Goal: Information Seeking & Learning: Learn about a topic

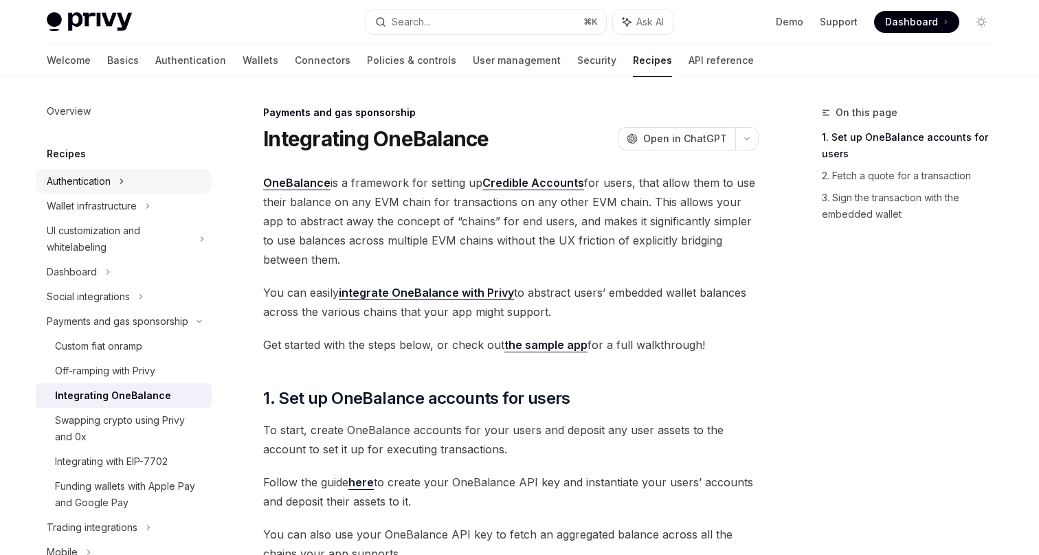
click at [72, 180] on div "Authentication" at bounding box center [79, 181] width 64 height 16
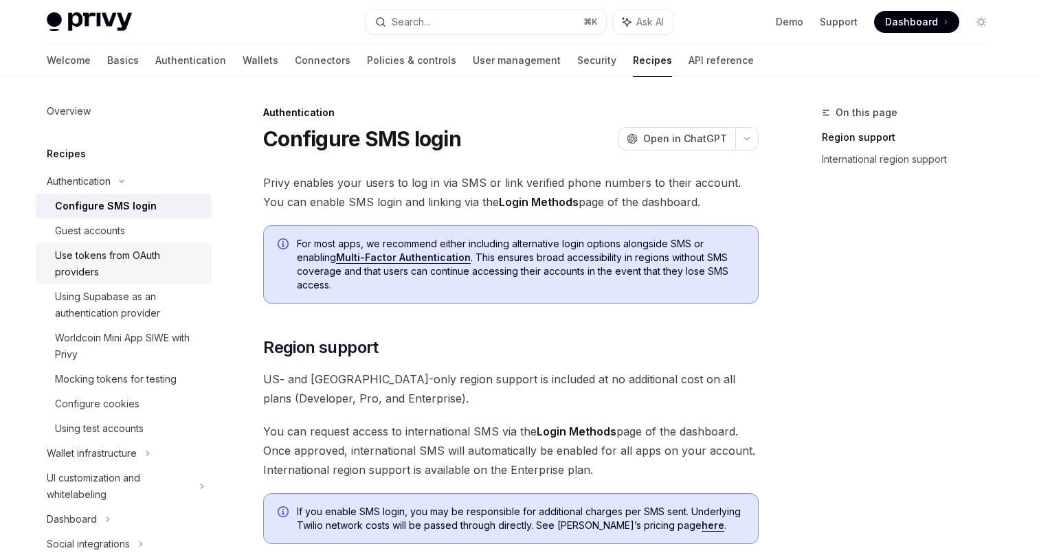
click at [119, 254] on div "Use tokens from OAuth providers" at bounding box center [129, 263] width 148 height 33
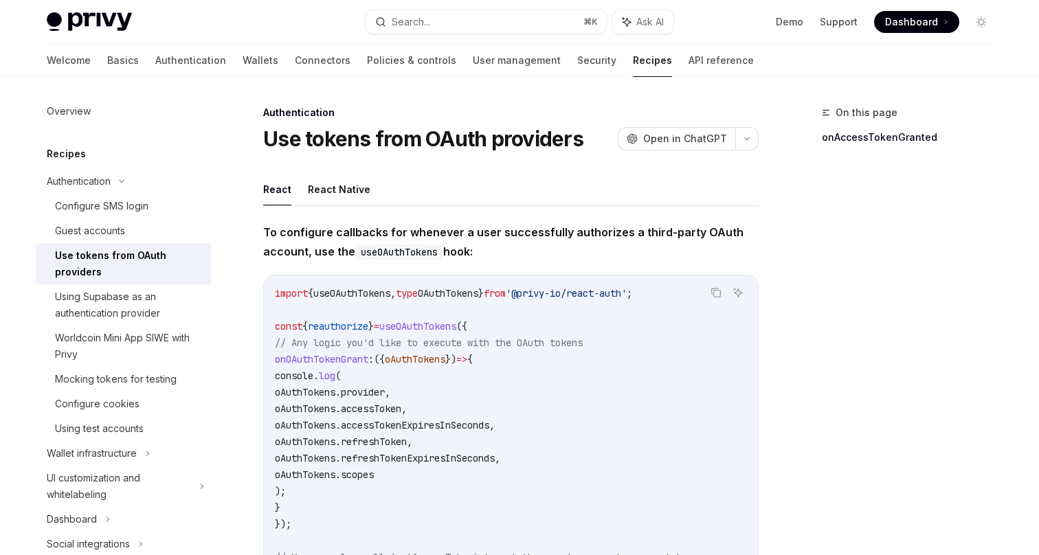
scroll to position [9, 0]
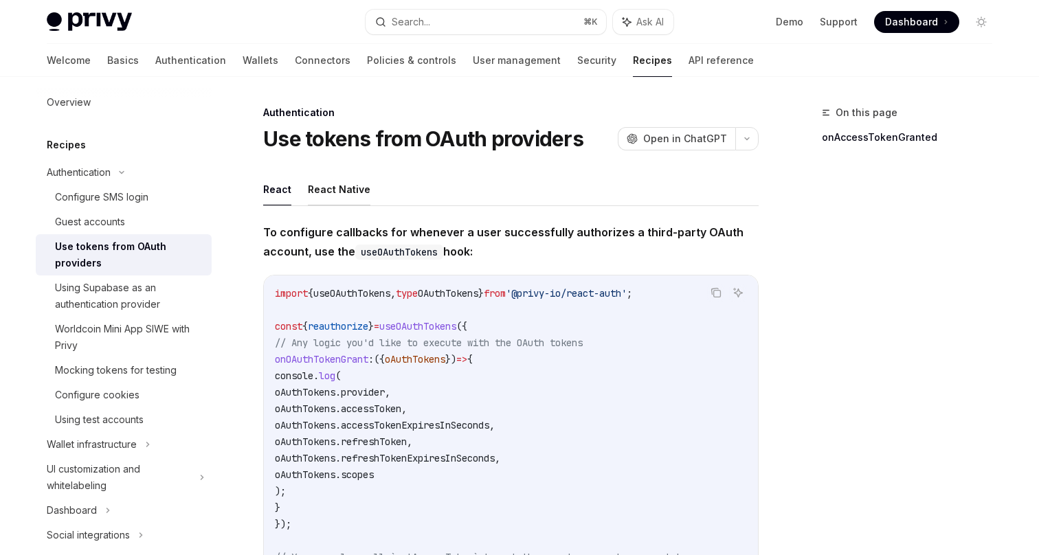
click at [328, 199] on button "React Native" at bounding box center [339, 189] width 63 height 32
type textarea "*"
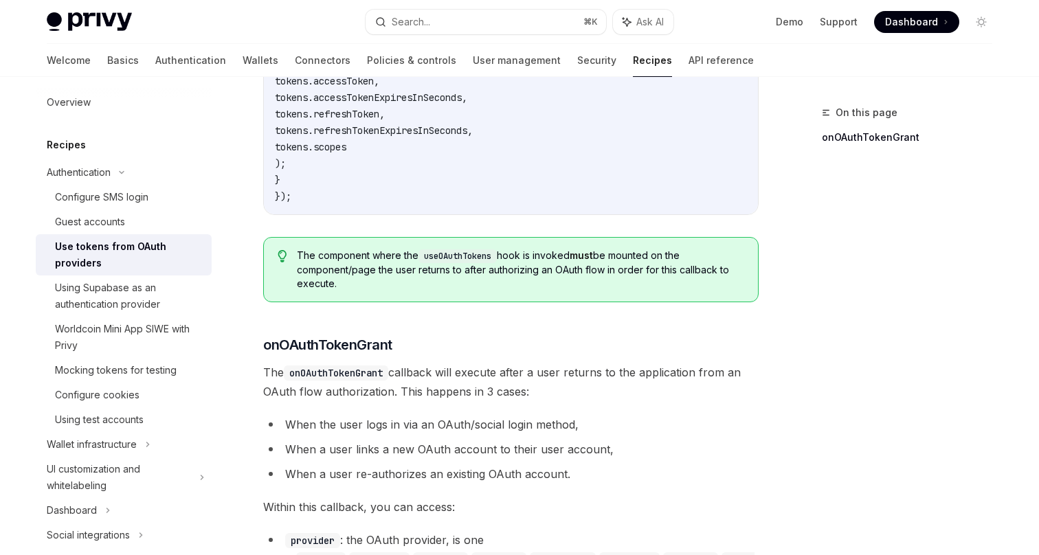
scroll to position [329, 0]
click at [461, 260] on code "useOAuthTokens" at bounding box center [457, 255] width 78 height 14
click at [462, 260] on code "useOAuthTokens" at bounding box center [457, 255] width 78 height 14
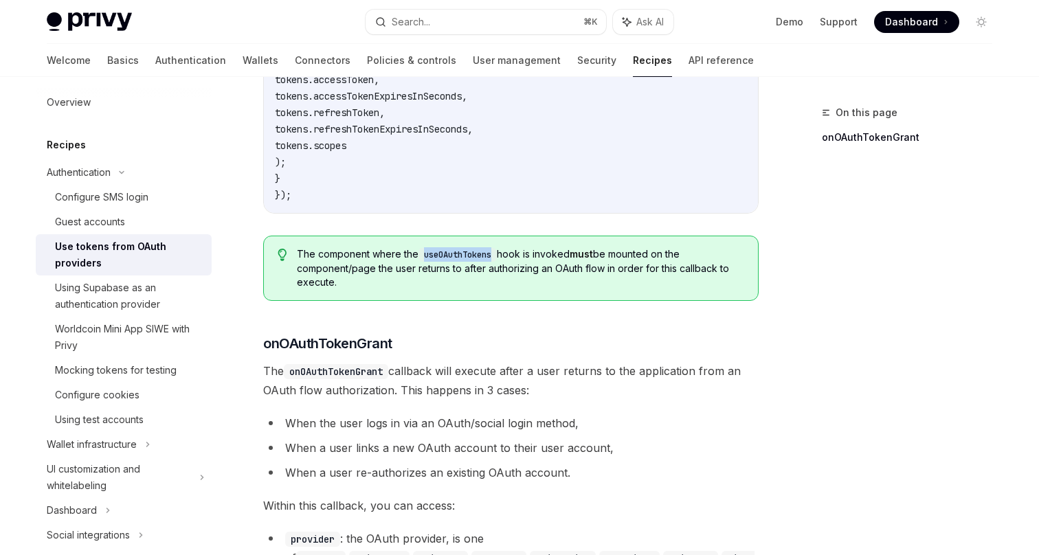
click at [461, 260] on code "useOAuthTokens" at bounding box center [457, 255] width 78 height 14
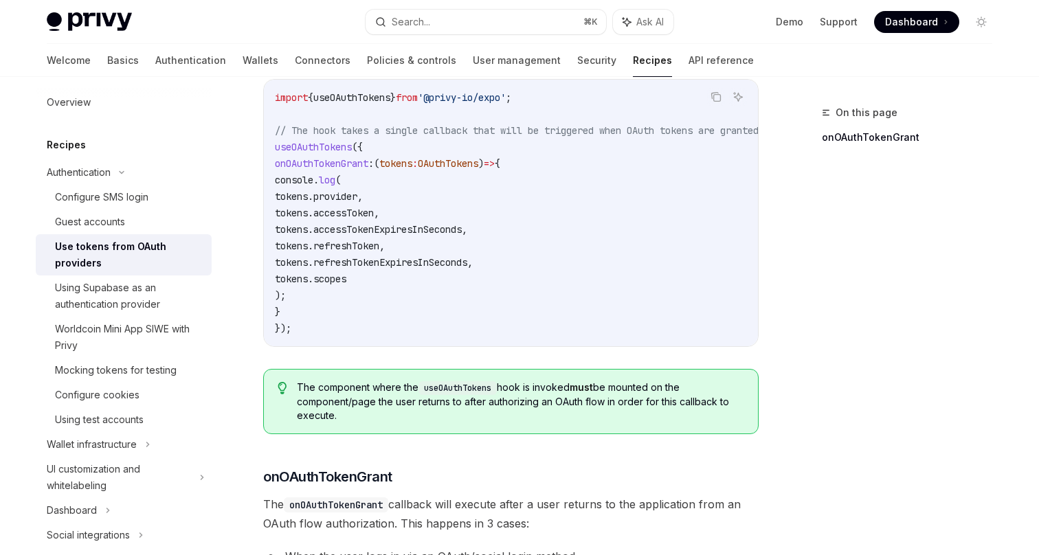
scroll to position [194, 0]
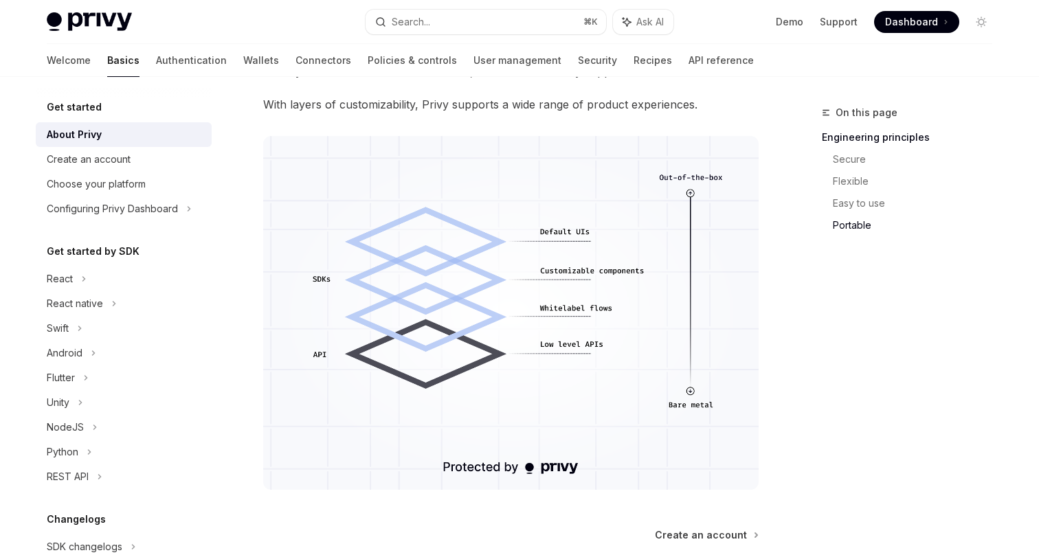
scroll to position [1242, 0]
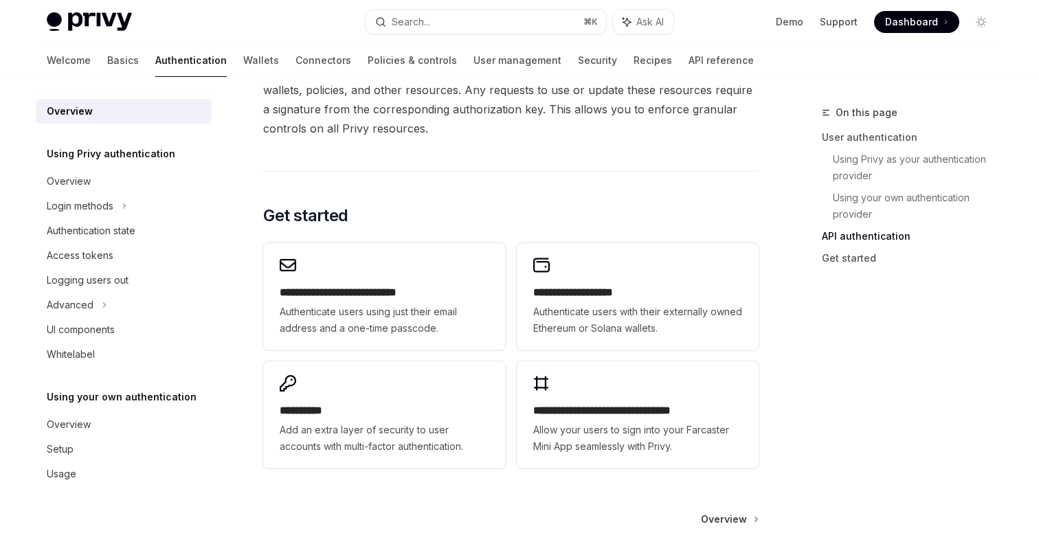
scroll to position [1057, 0]
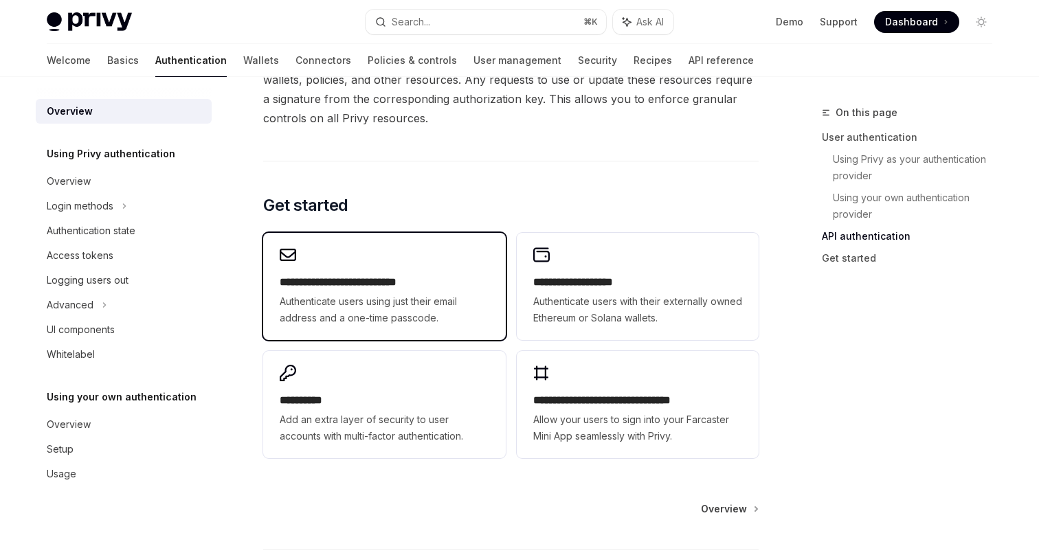
click at [422, 257] on div "**********" at bounding box center [384, 286] width 242 height 107
type textarea "*"
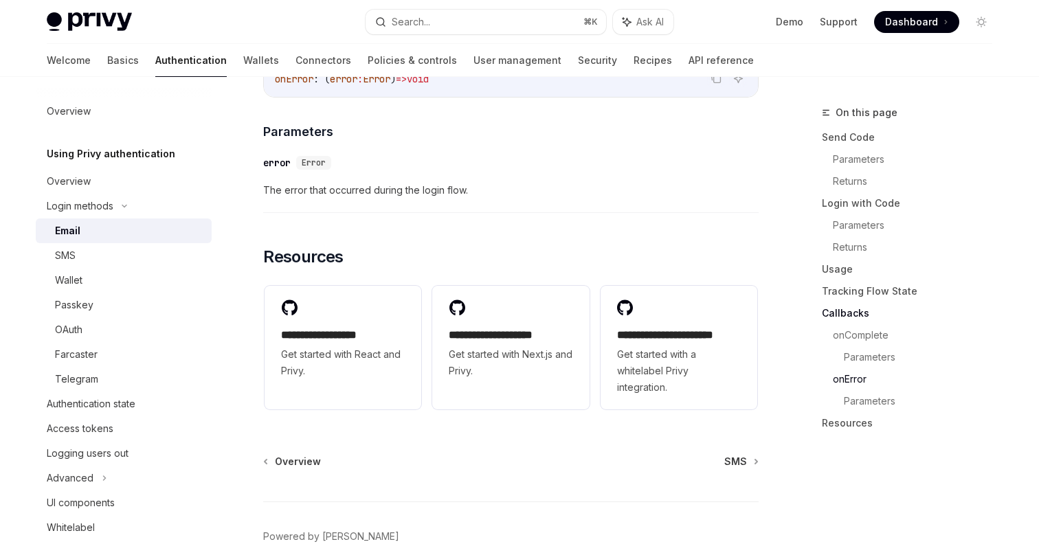
scroll to position [2773, 0]
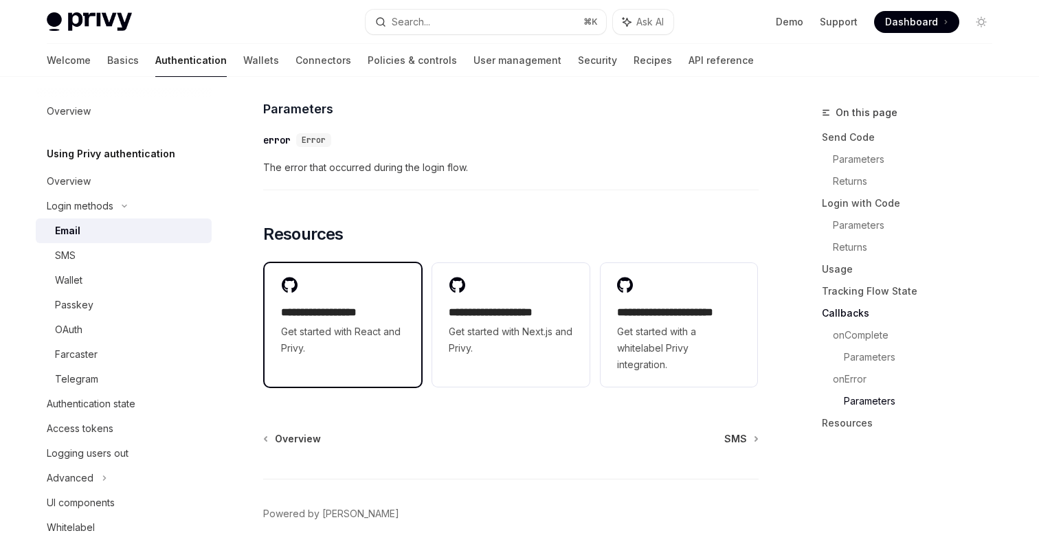
click at [401, 283] on div "**********" at bounding box center [343, 316] width 157 height 107
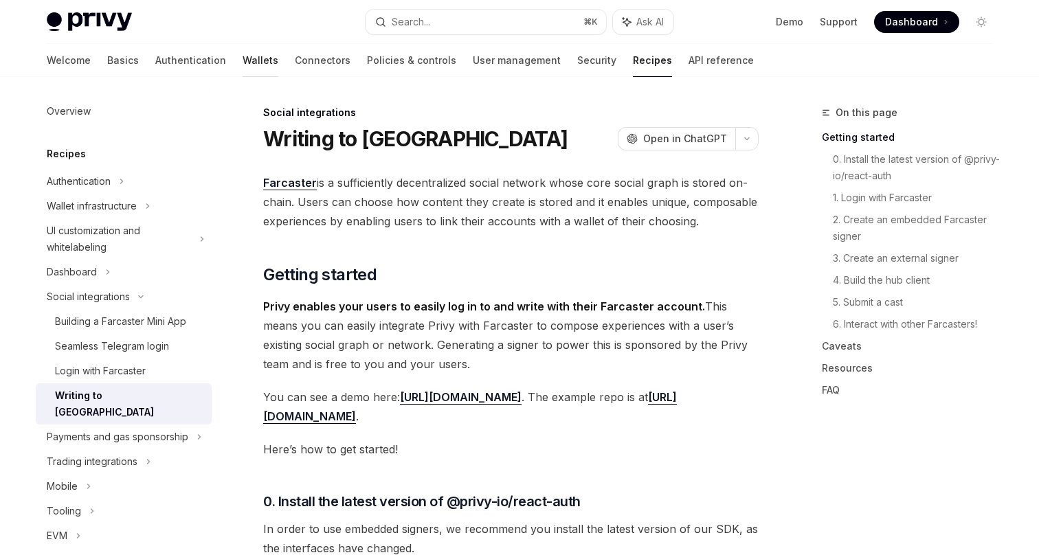
click at [243, 56] on link "Wallets" at bounding box center [261, 60] width 36 height 33
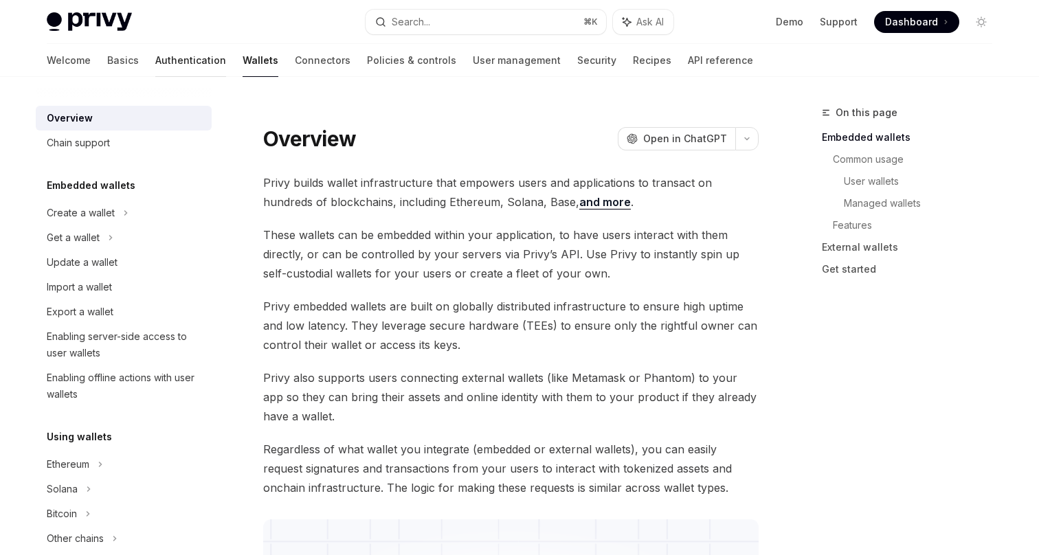
click at [157, 56] on link "Authentication" at bounding box center [190, 60] width 71 height 33
type textarea "*"
